Goal: Find specific page/section: Find specific page/section

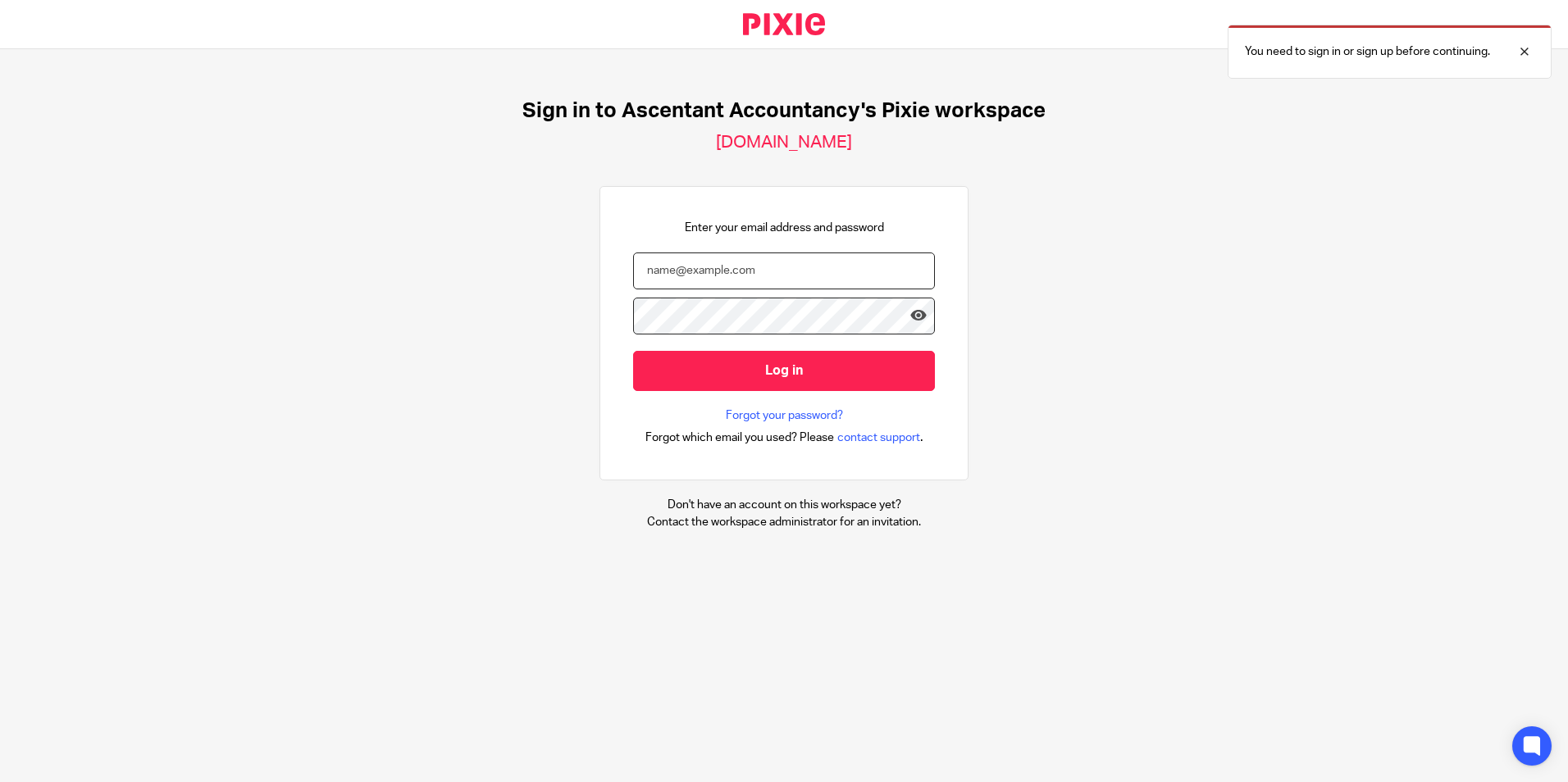
click at [650, 282] on input "email" at bounding box center [784, 271] width 301 height 37
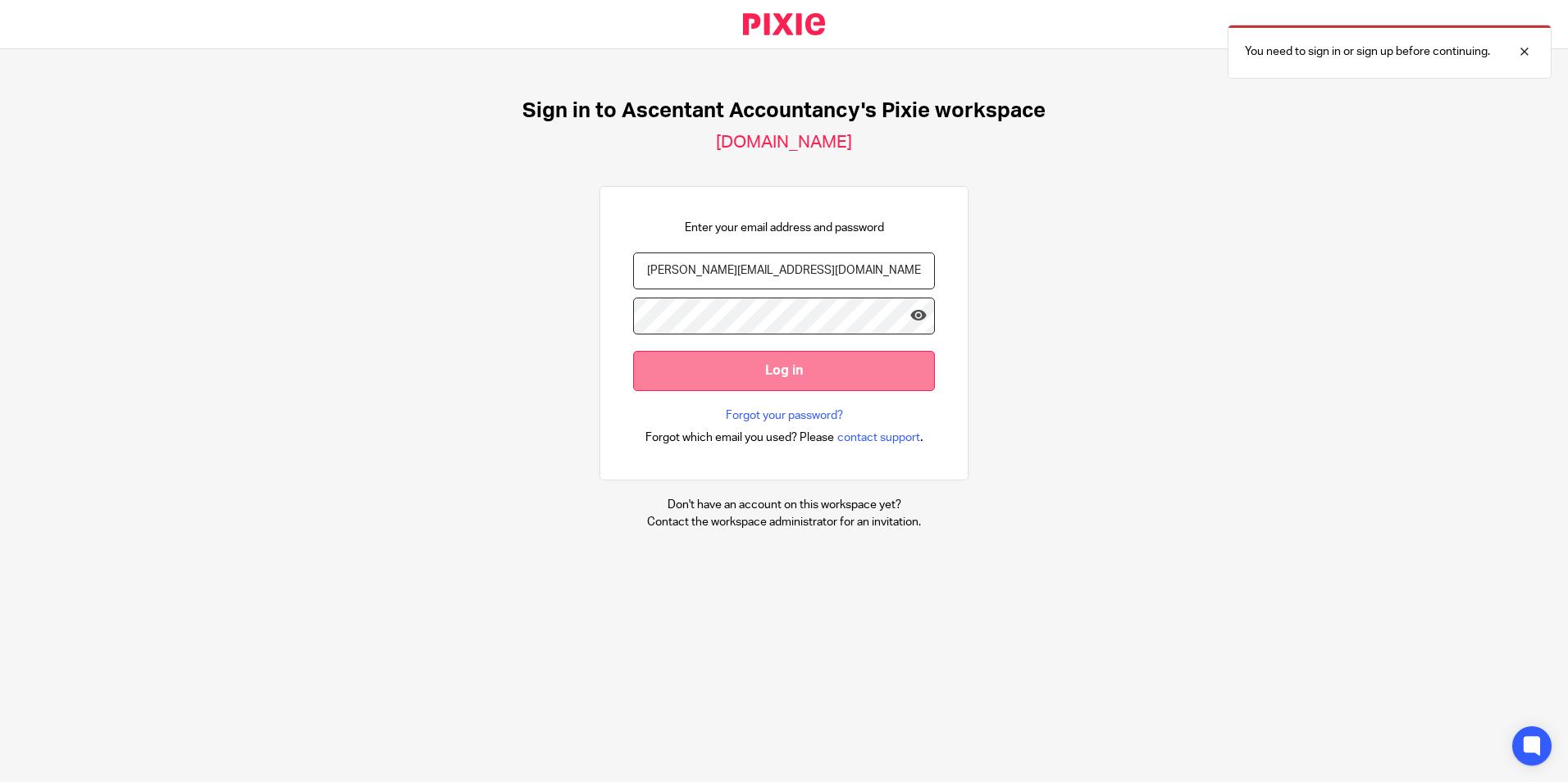
type input "p.white@ascentant.co.uk"
click at [720, 374] on input "Log in" at bounding box center [784, 371] width 301 height 40
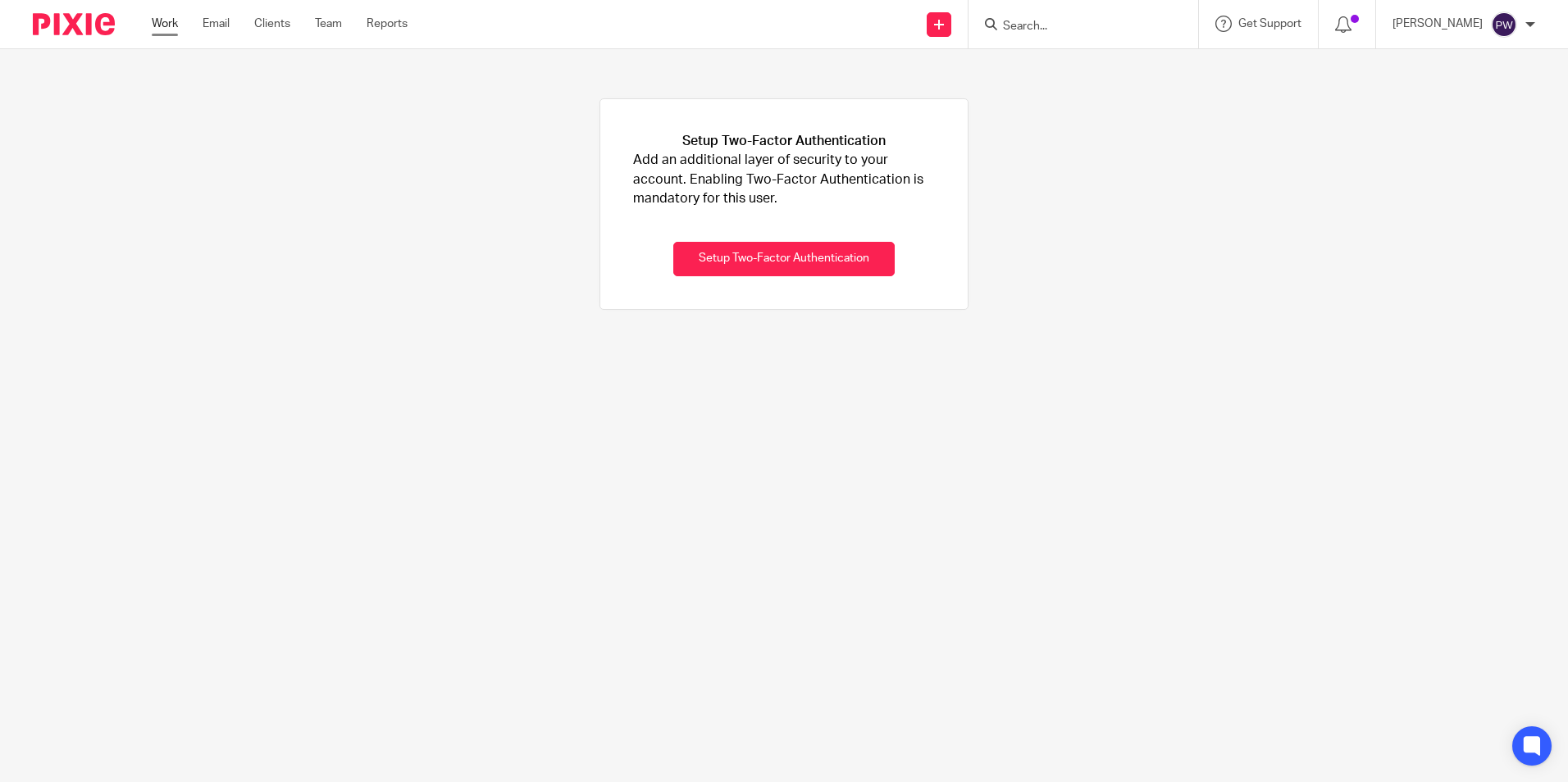
click at [165, 23] on link "Work" at bounding box center [165, 23] width 26 height 16
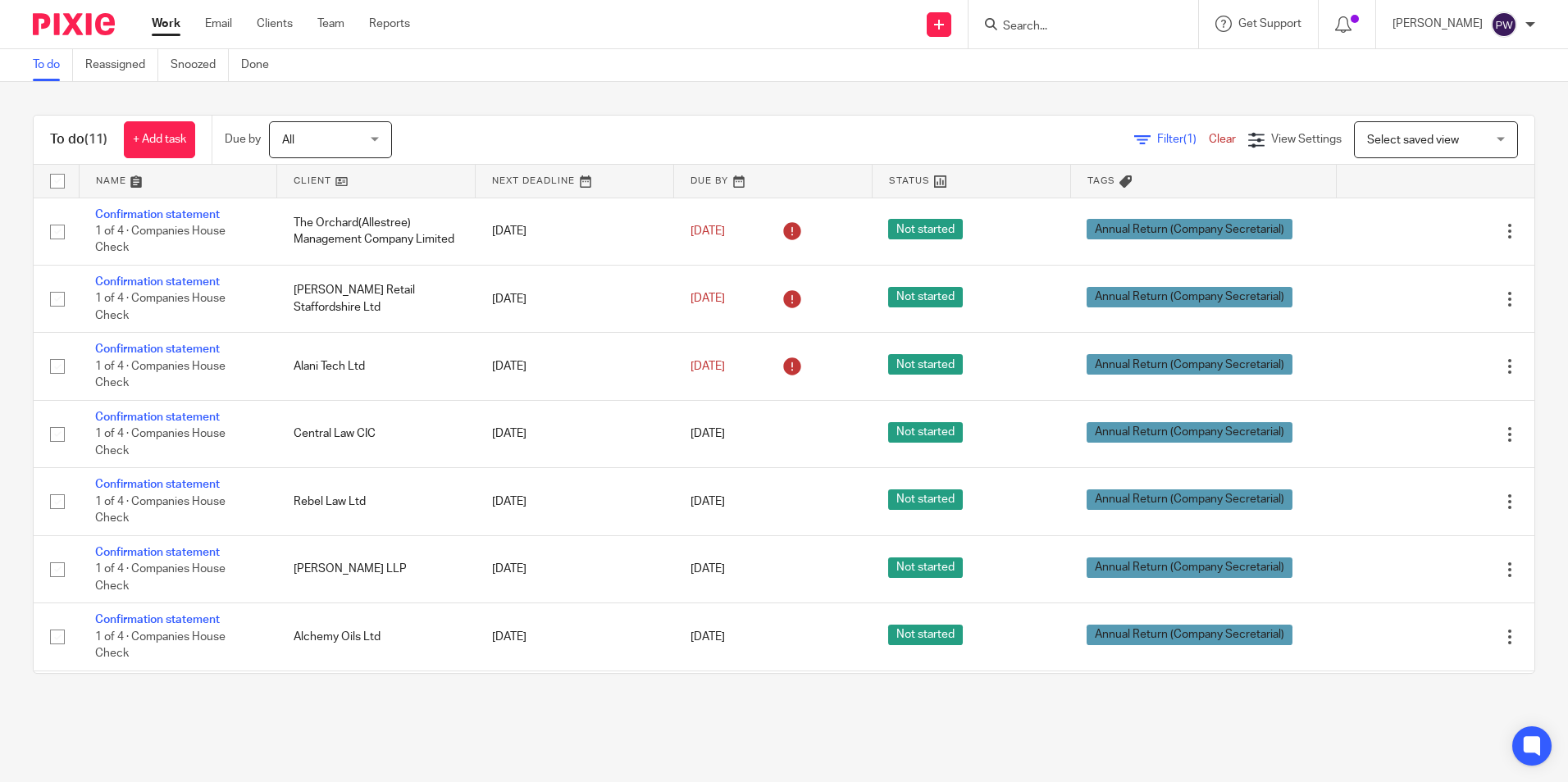
click at [1049, 18] on form at bounding box center [1089, 23] width 175 height 21
click at [1066, 22] on input "Search" at bounding box center [1075, 27] width 148 height 14
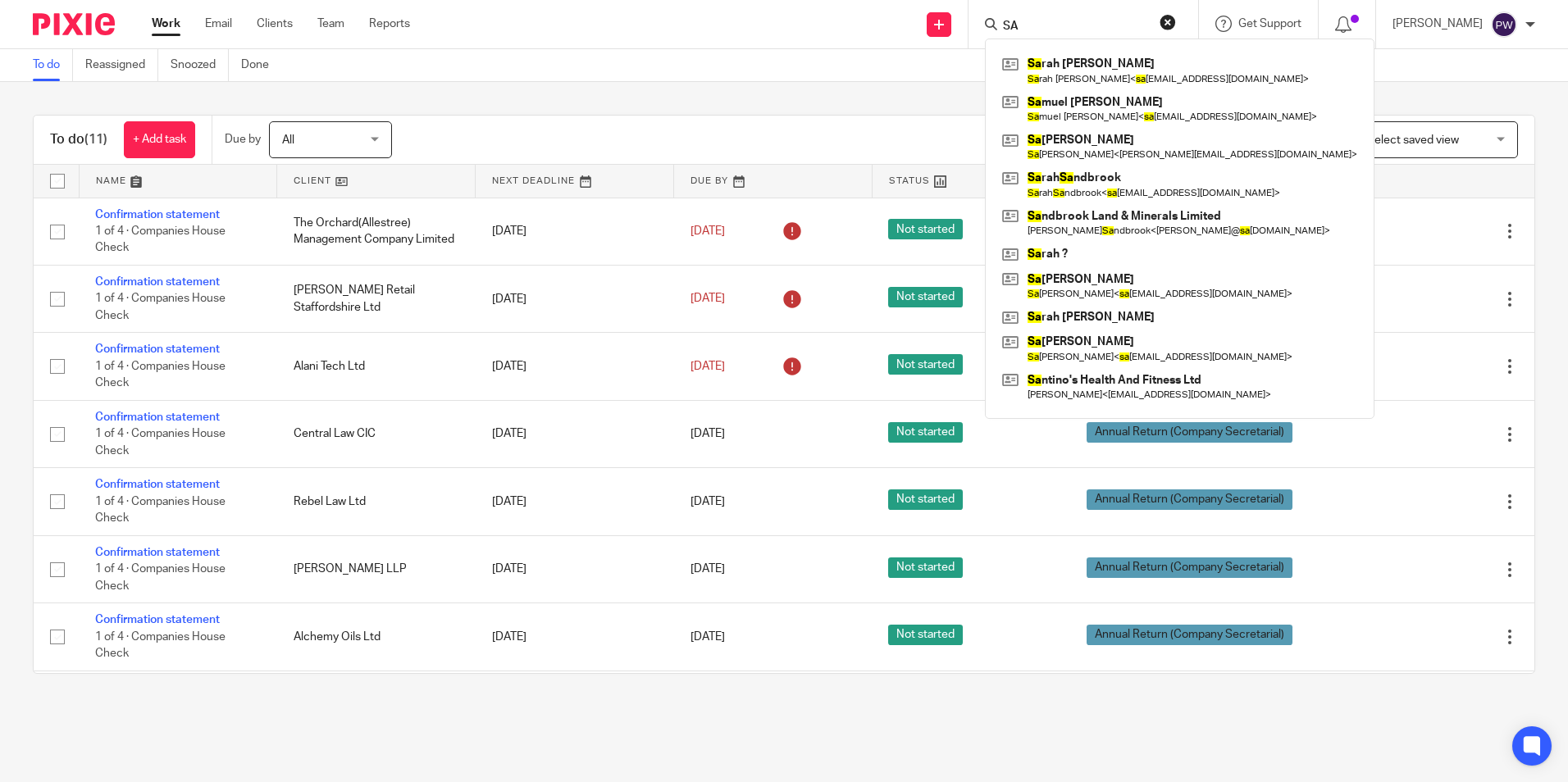
type input "S"
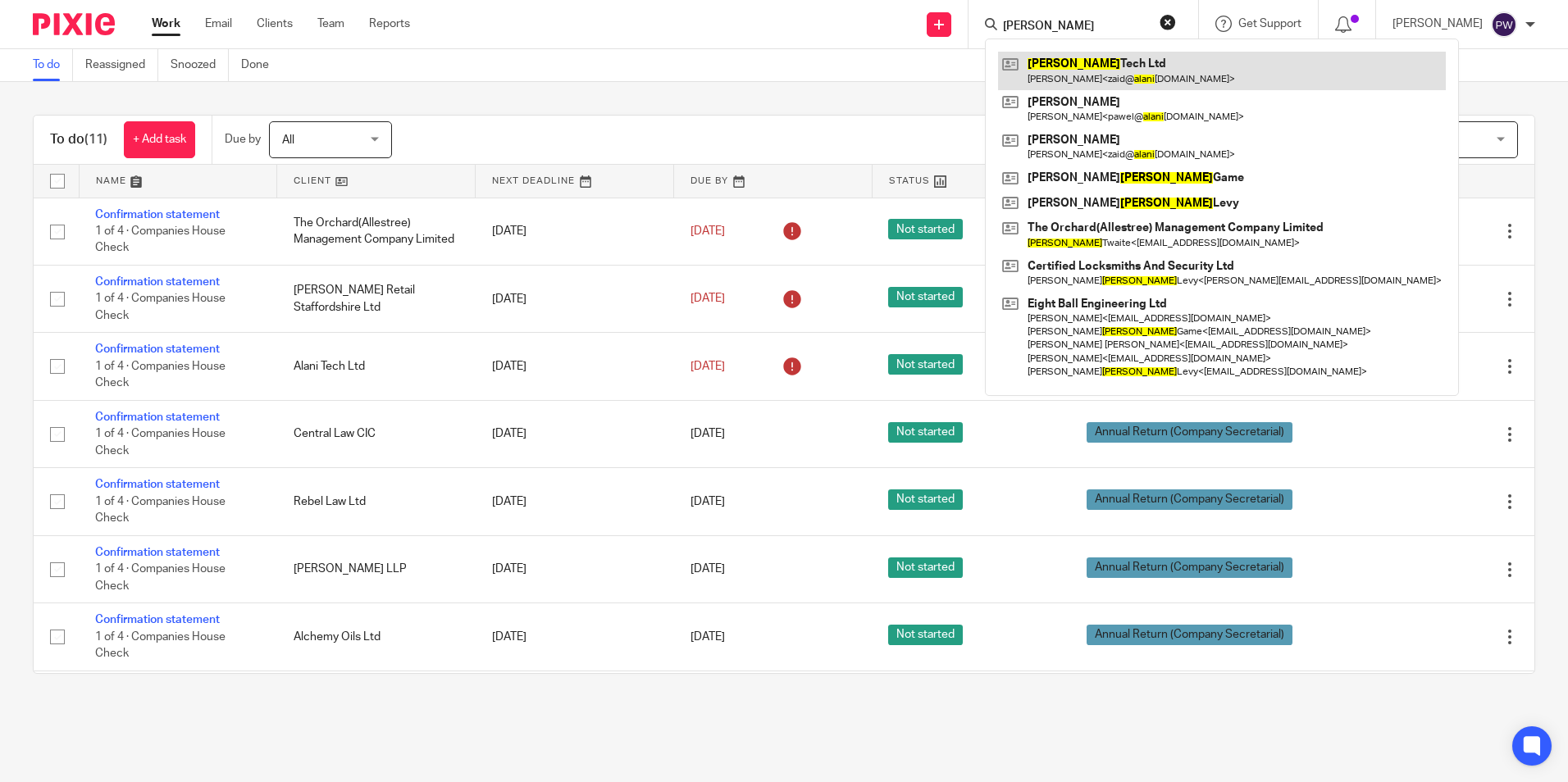
type input "Alani"
click at [1088, 64] on link at bounding box center [1222, 70] width 448 height 38
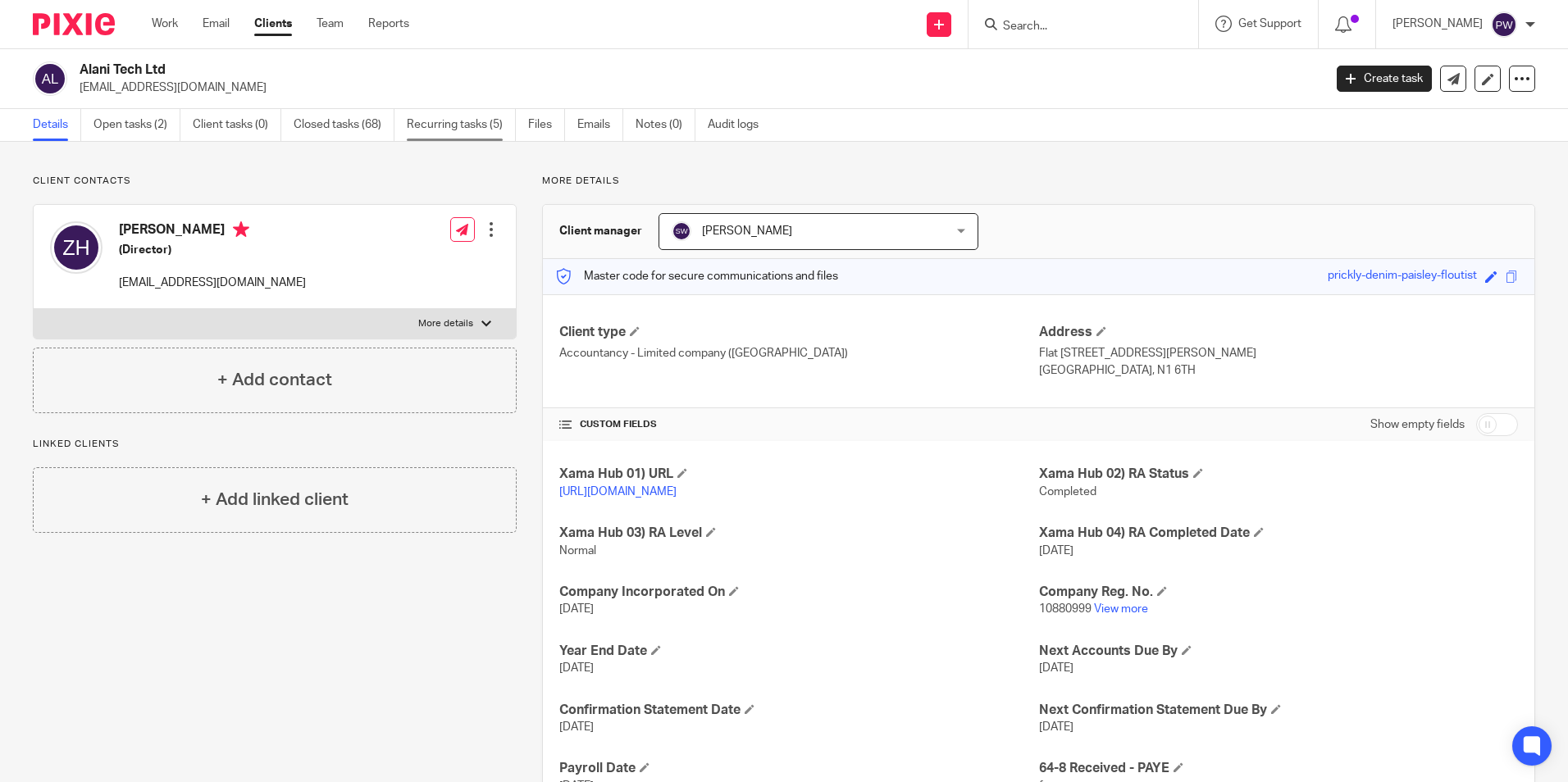
click at [456, 121] on link "Recurring tasks (5)" at bounding box center [461, 125] width 109 height 32
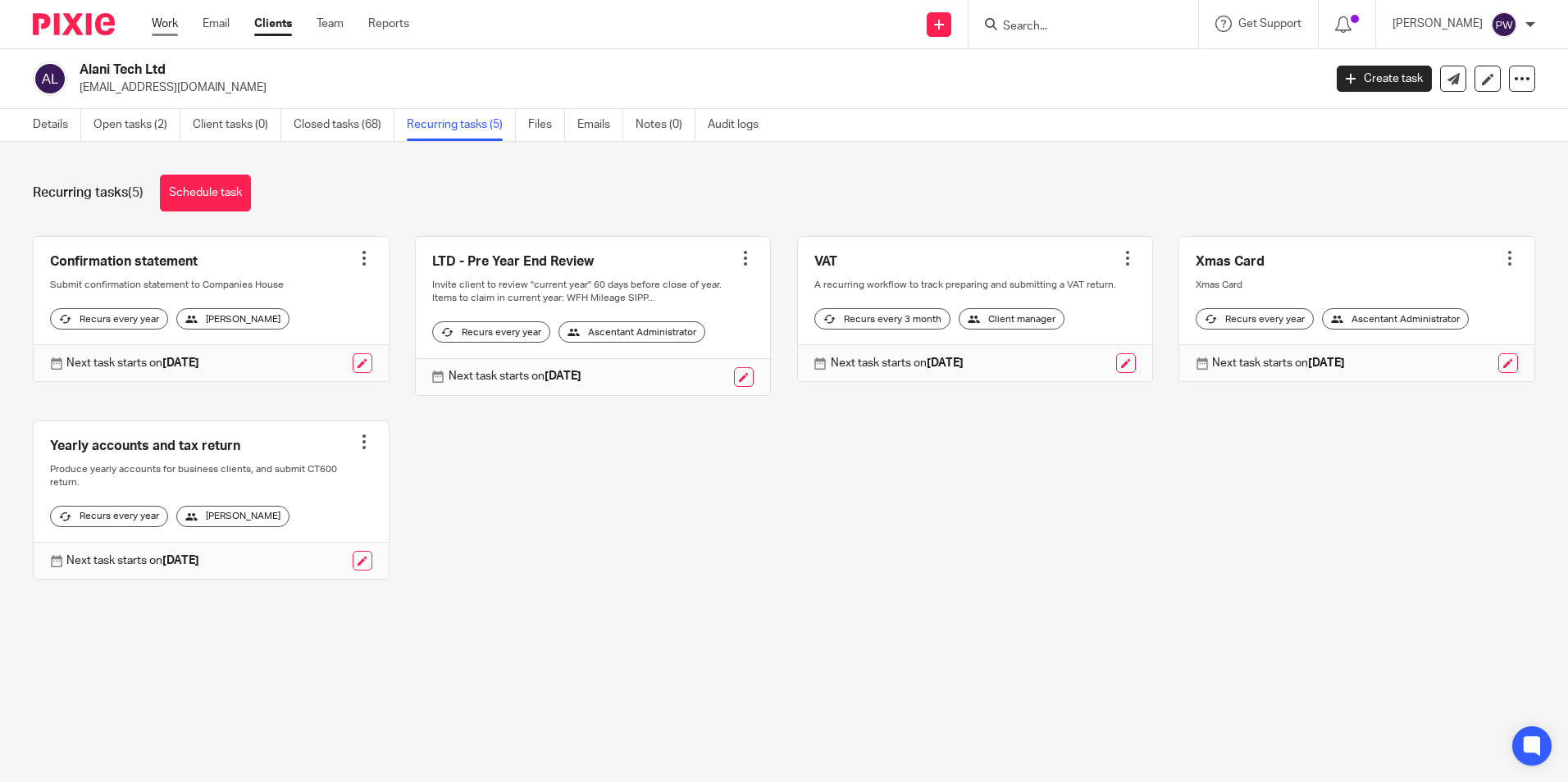
click at [157, 27] on link "Work" at bounding box center [165, 23] width 26 height 16
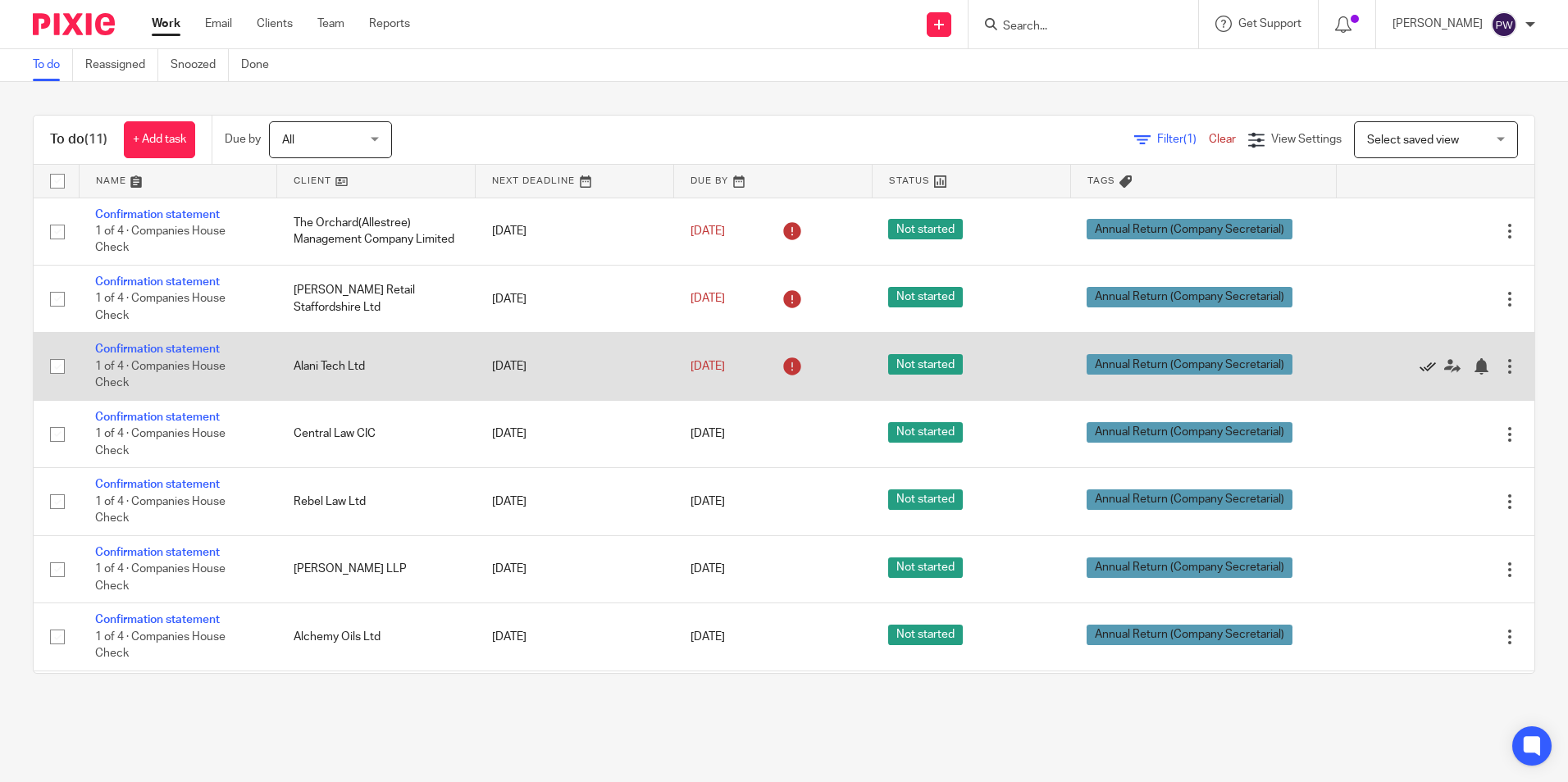
click at [1420, 364] on icon at bounding box center [1428, 366] width 16 height 16
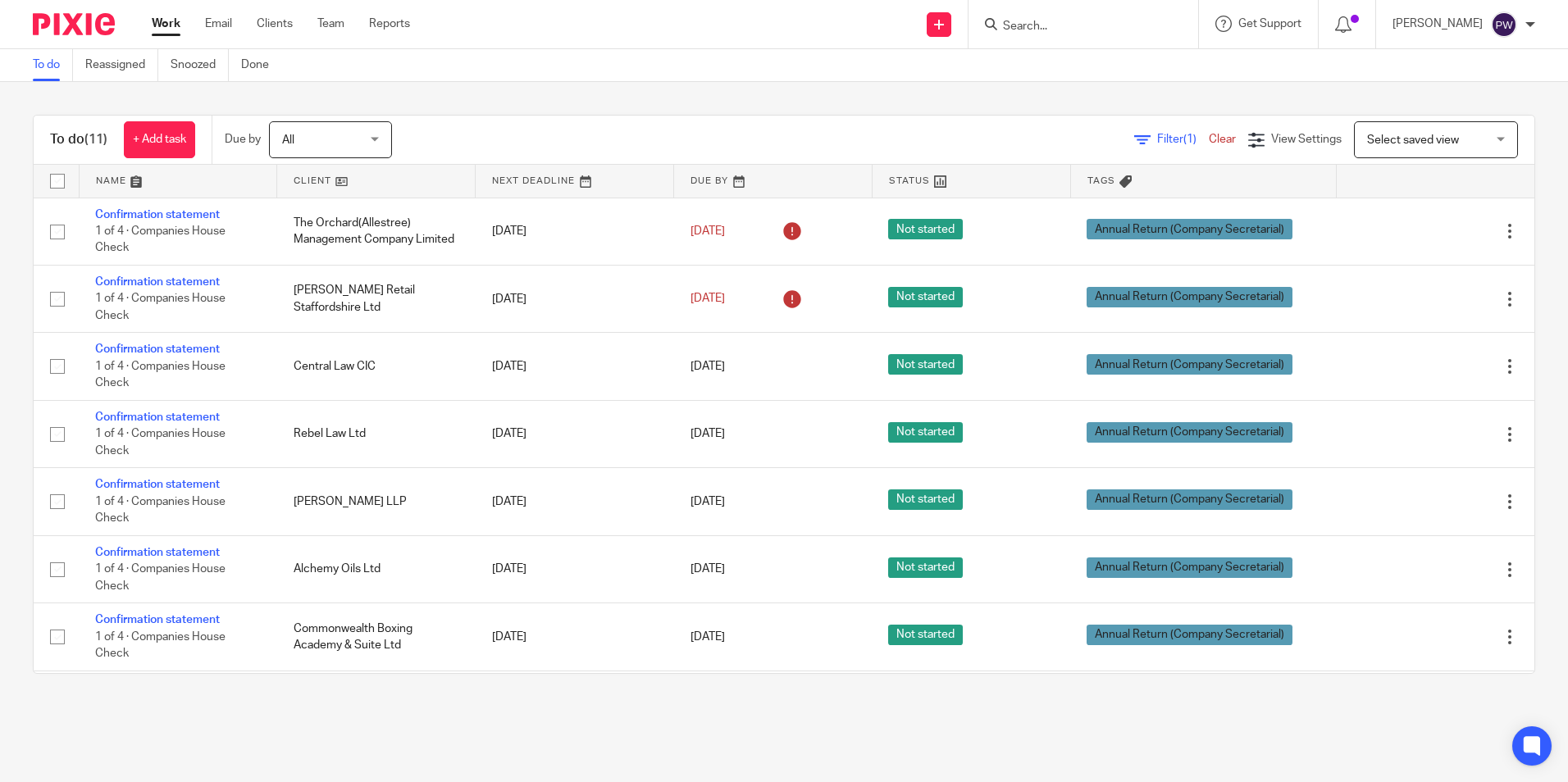
click at [1062, 39] on div at bounding box center [1082, 24] width 229 height 49
click at [1059, 30] on input "Search" at bounding box center [1075, 27] width 148 height 14
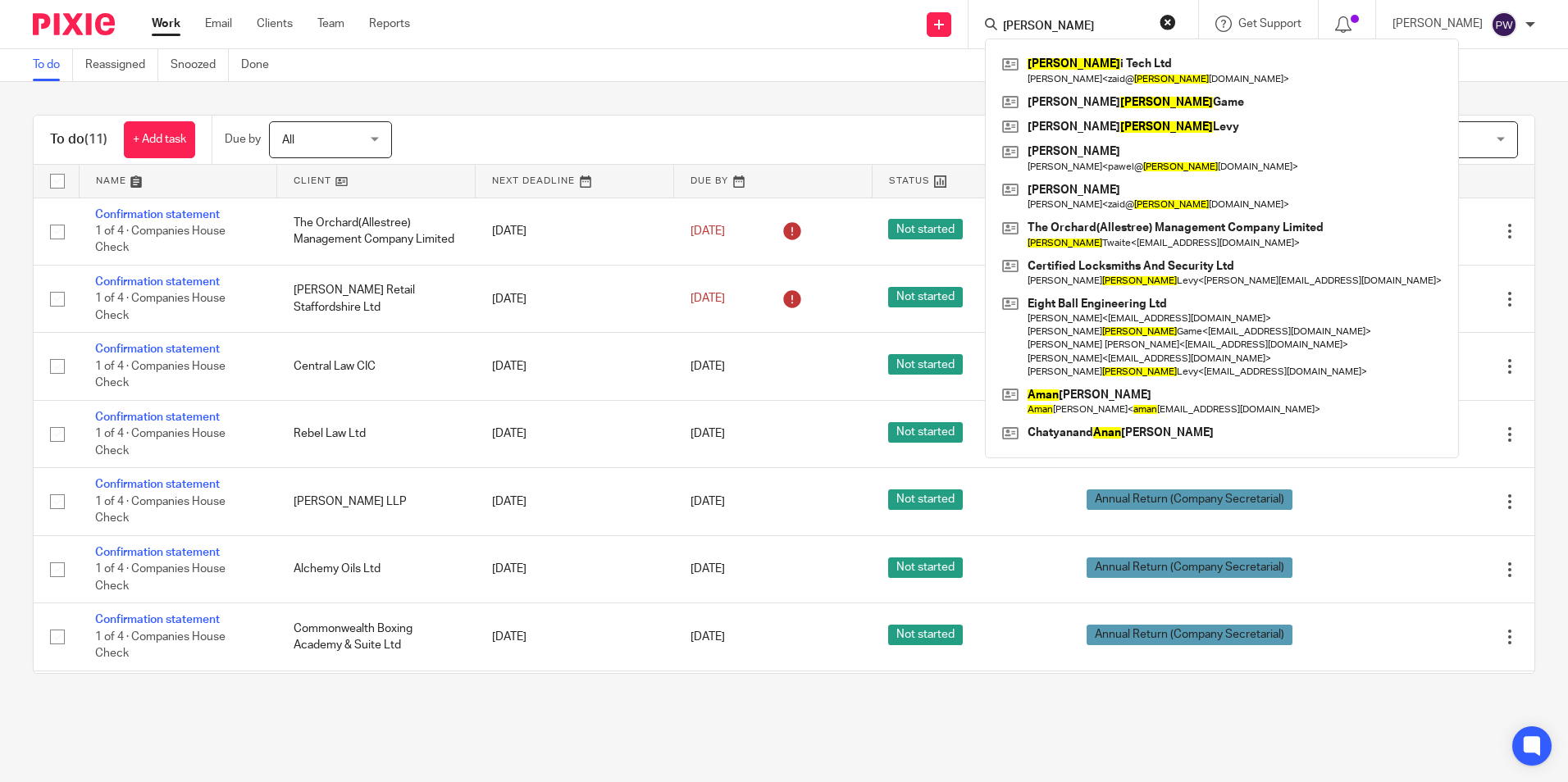
click at [1054, 28] on input "alan" at bounding box center [1075, 27] width 148 height 14
drag, startPoint x: 1054, startPoint y: 28, endPoint x: 1022, endPoint y: 31, distance: 32.1
click at [1022, 31] on div "alan" at bounding box center [1080, 23] width 191 height 21
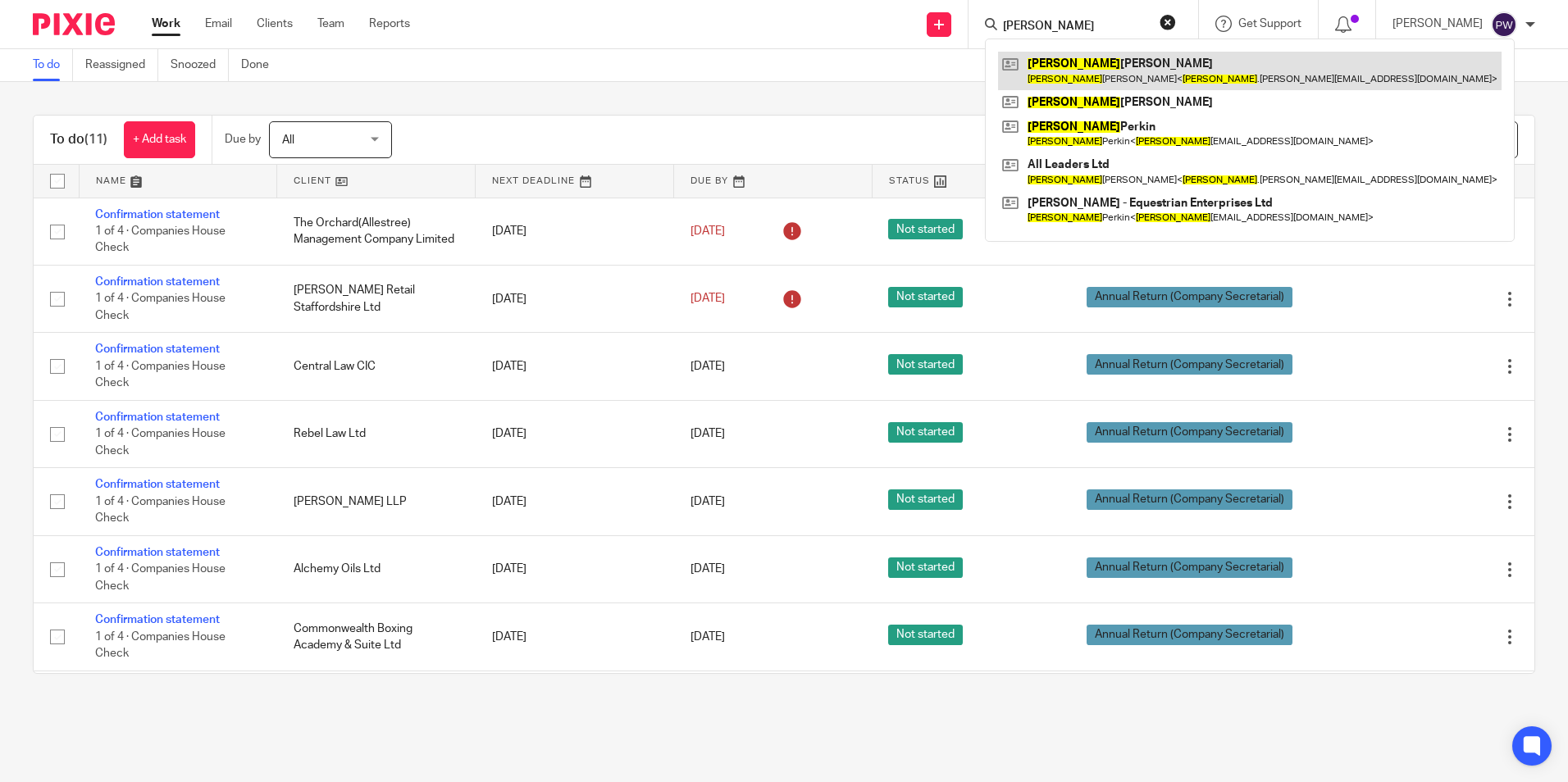
type input "tanya"
click at [1097, 88] on link at bounding box center [1250, 70] width 504 height 38
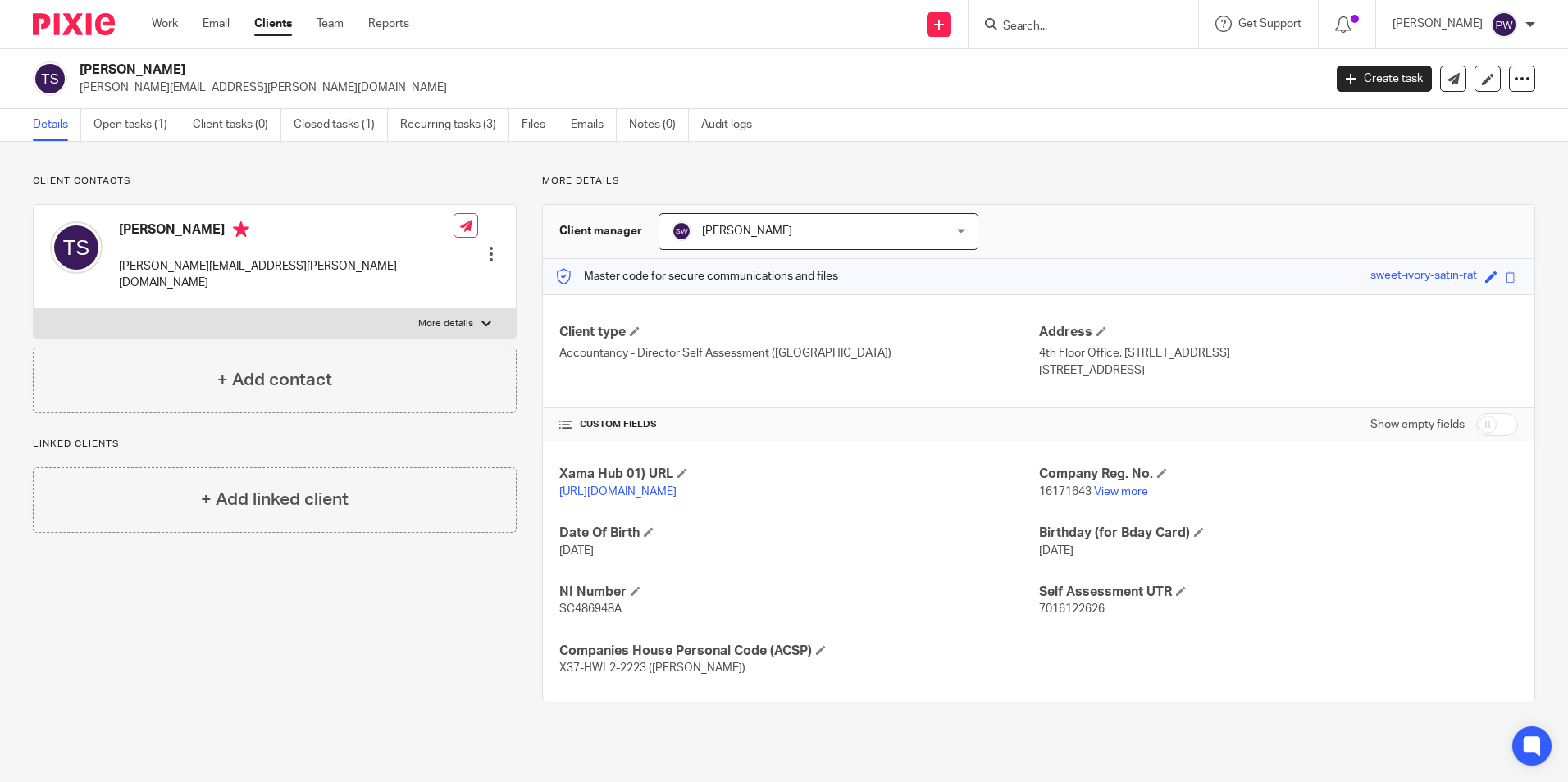
click at [1063, 38] on div at bounding box center [1082, 24] width 229 height 49
click at [1053, 24] on input "Search" at bounding box center [1075, 27] width 148 height 14
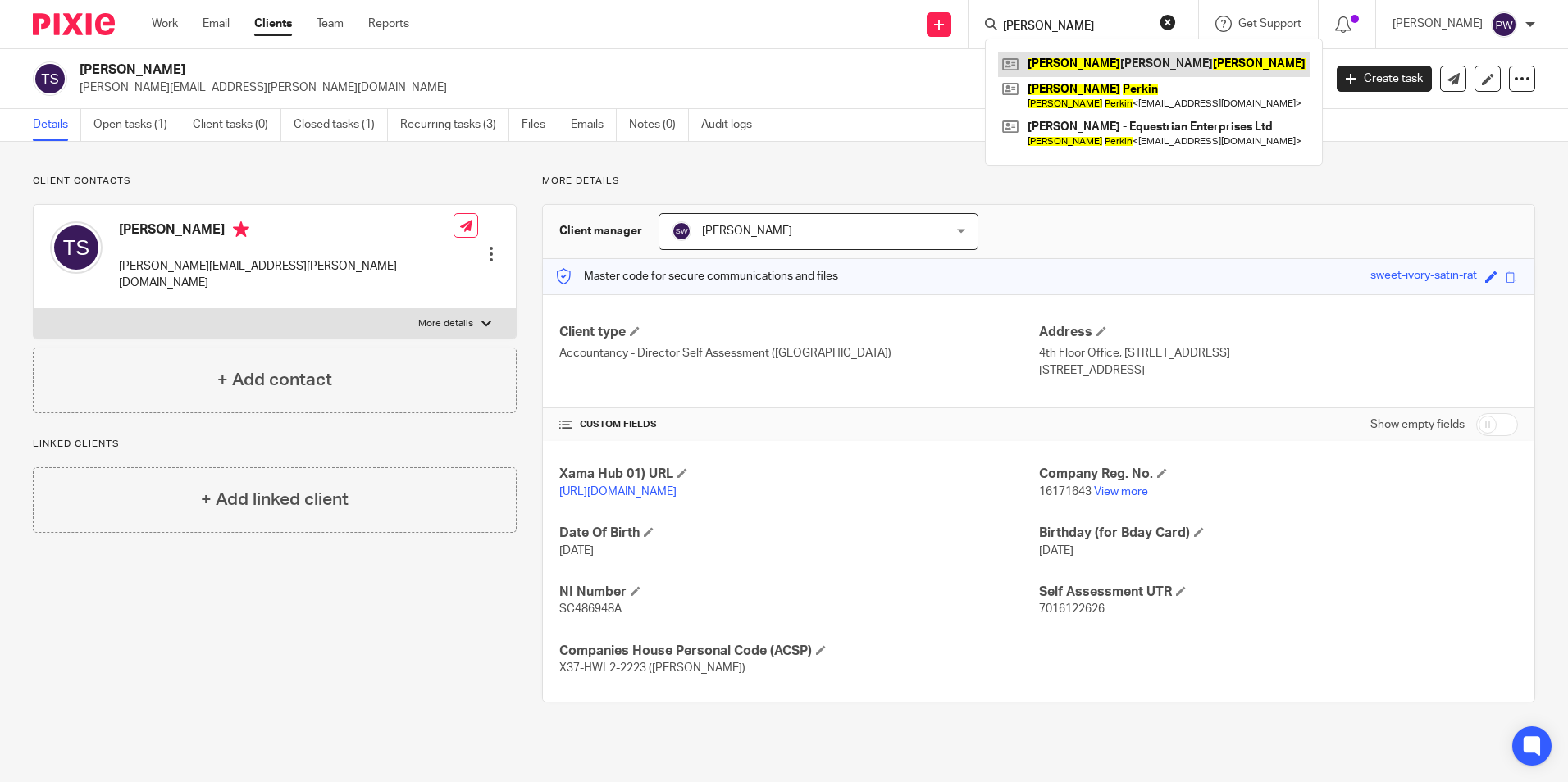
type input "[PERSON_NAME]"
click at [1059, 62] on link at bounding box center [1153, 63] width 311 height 24
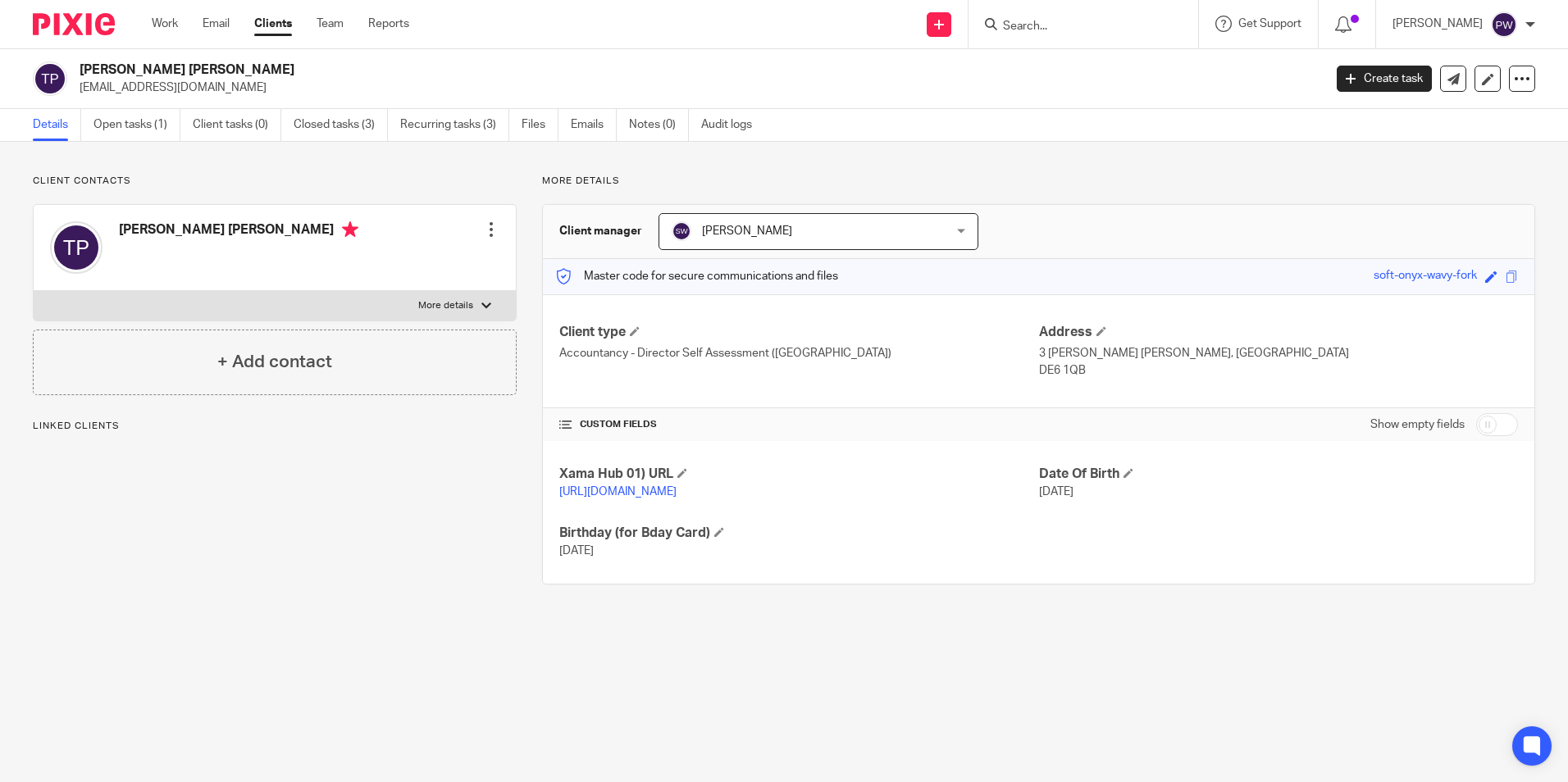
click at [1053, 32] on input "Search" at bounding box center [1075, 27] width 148 height 14
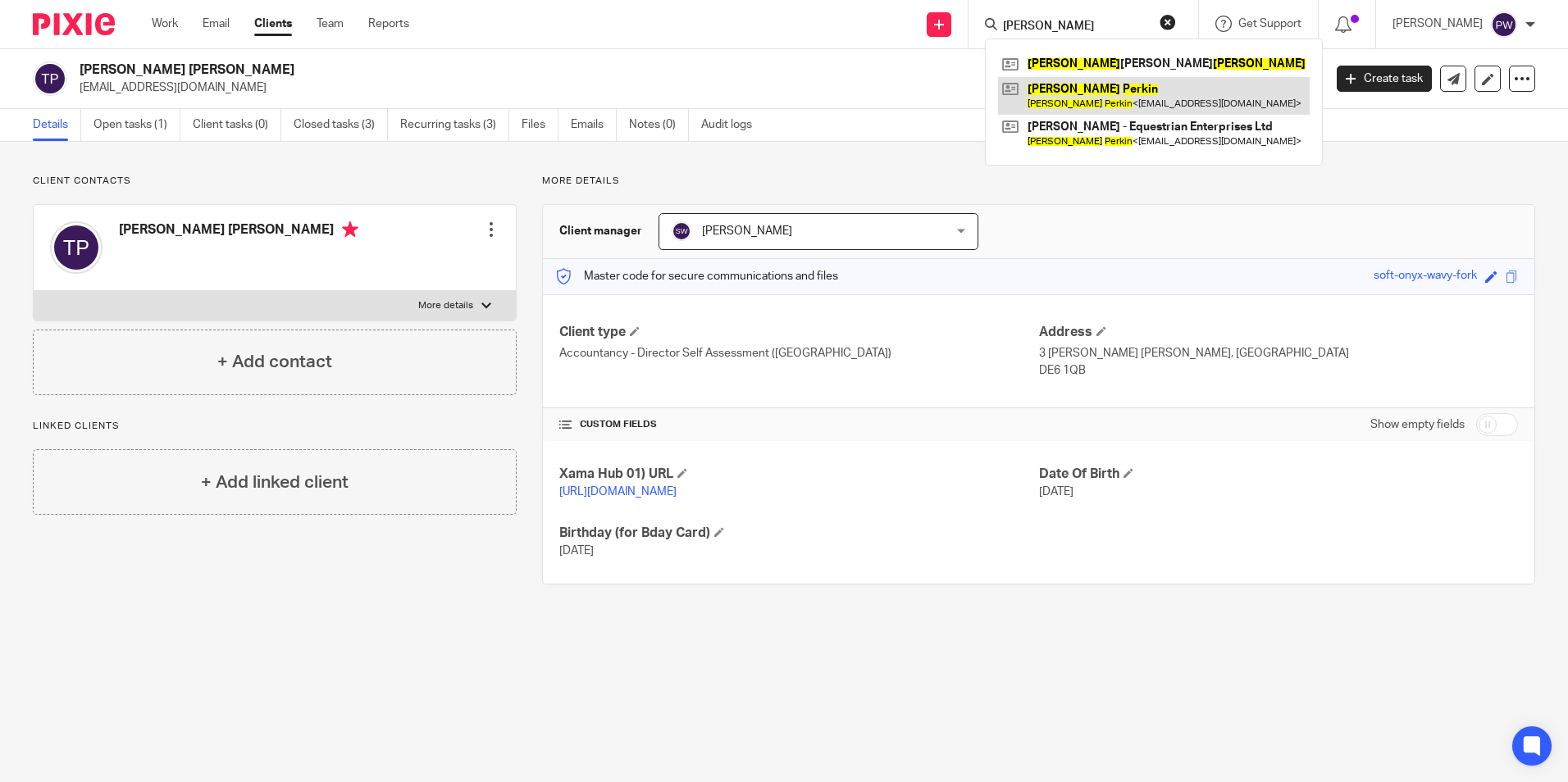
type input "tanya perkins"
click at [1115, 93] on link at bounding box center [1153, 96] width 311 height 38
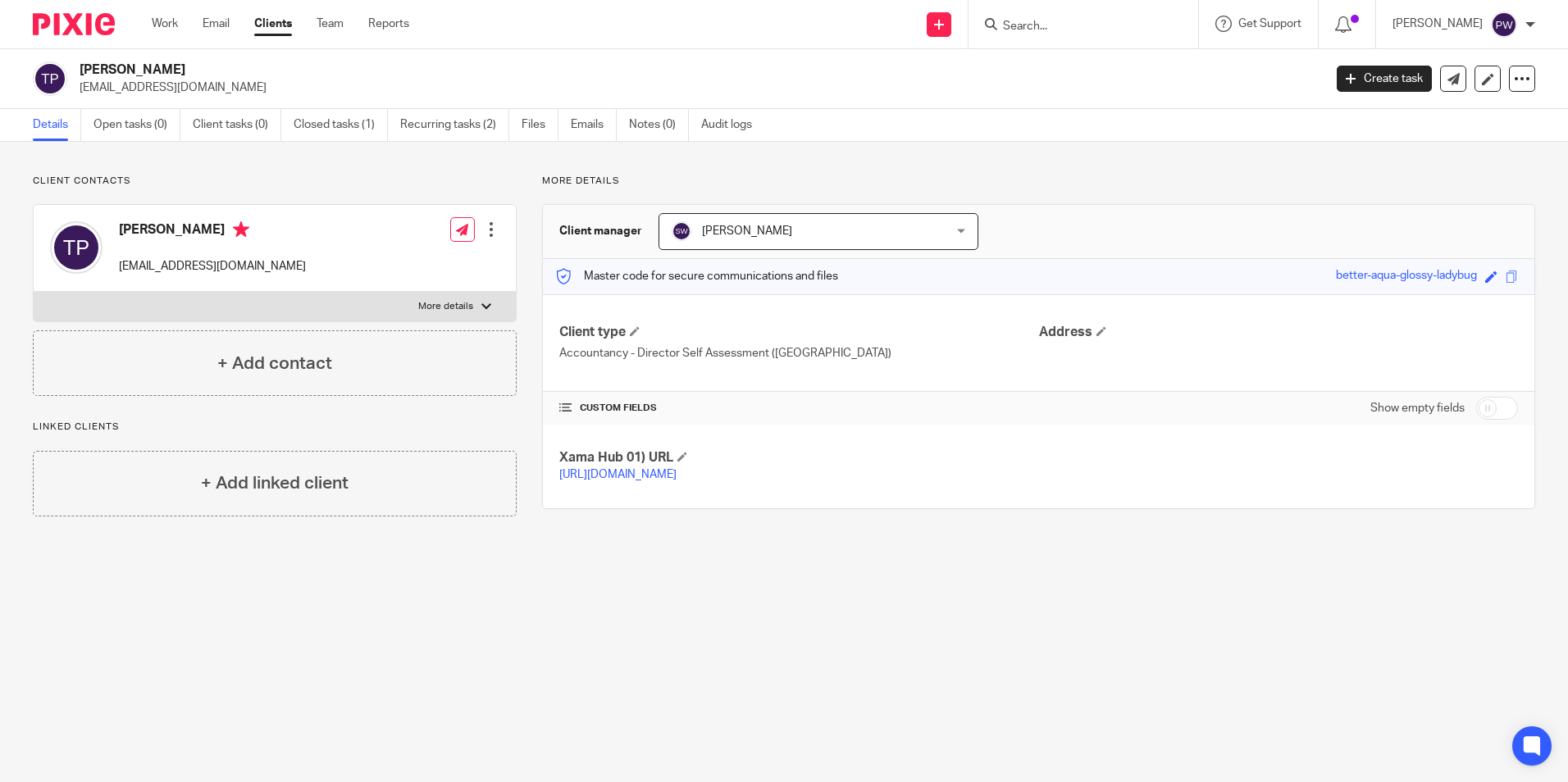
click at [1044, 28] on input "Search" at bounding box center [1075, 27] width 148 height 14
type input "The Orchard"
click at [1149, 56] on link at bounding box center [1161, 70] width 327 height 38
click at [1124, 67] on link at bounding box center [1161, 70] width 327 height 38
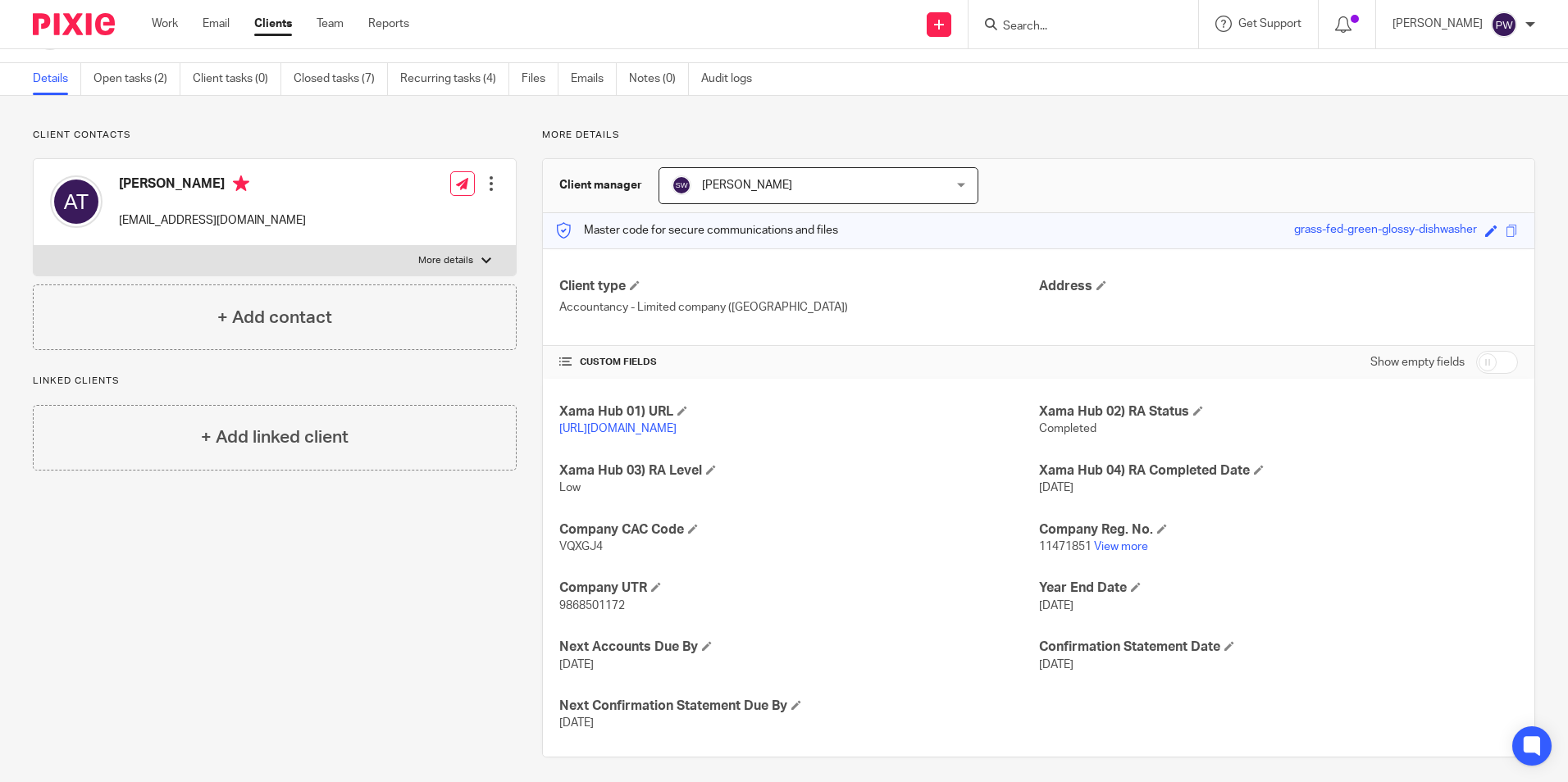
scroll to position [70, 0]
